Goal: Find specific page/section: Find specific page/section

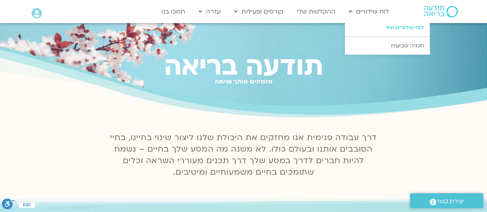
click at [389, 28] on link "לוח שידורים יומי" at bounding box center [387, 28] width 85 height 18
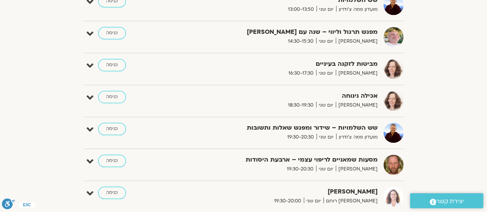
scroll to position [325, 0]
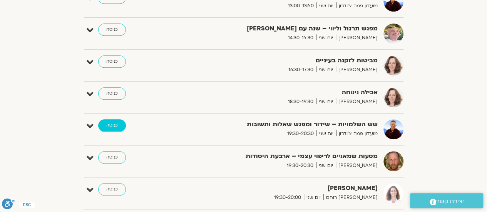
click at [114, 126] on link "כניסה" at bounding box center [112, 125] width 28 height 12
